Goal: Find specific page/section: Find specific page/section

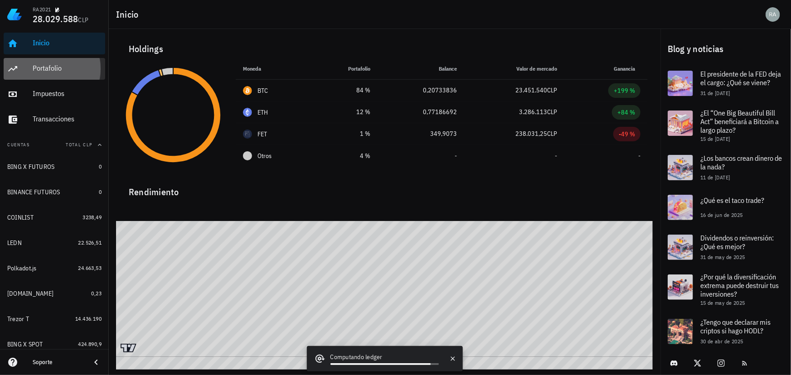
click at [53, 71] on div "Portafolio" at bounding box center [67, 68] width 69 height 9
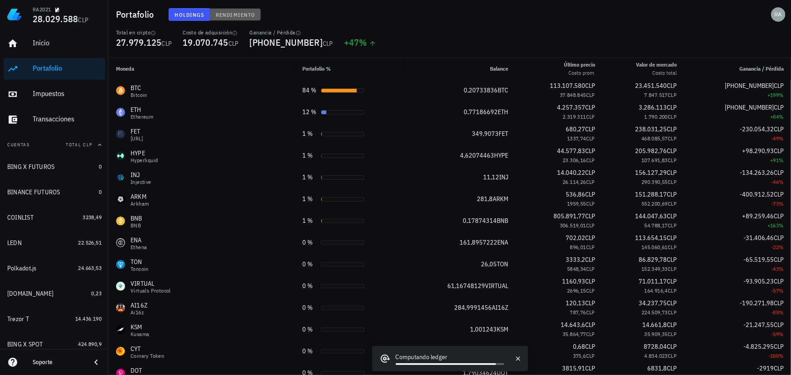
click at [238, 14] on span "Rendimiento" at bounding box center [235, 14] width 40 height 7
